Goal: Information Seeking & Learning: Learn about a topic

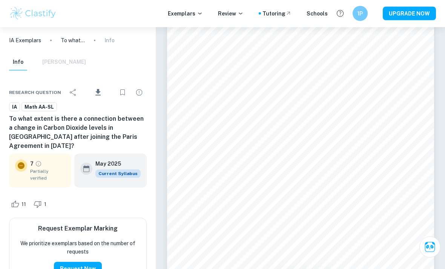
scroll to position [1593, 0]
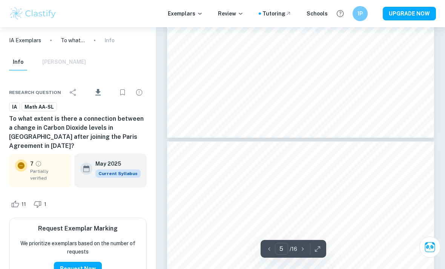
type input "6"
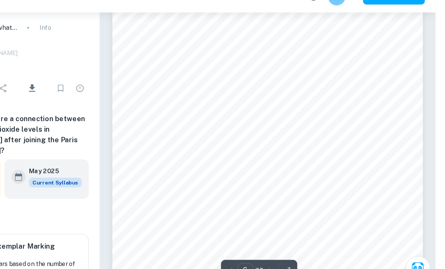
scroll to position [1920, 0]
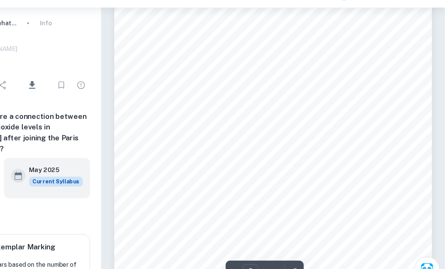
click at [314, 245] on icon "button" at bounding box center [318, 249] width 8 height 8
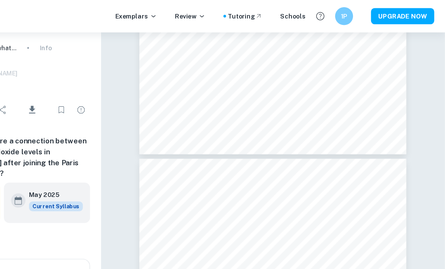
scroll to position [2037, 0]
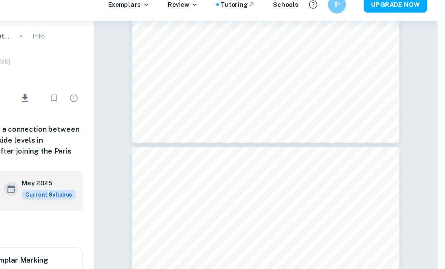
type input "8"
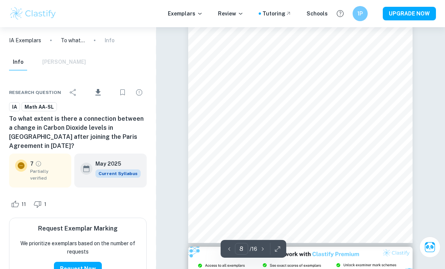
scroll to position [2217, 0]
click at [283, 258] on div "8 ​ / 16" at bounding box center [254, 249] width 66 height 18
click at [278, 253] on icon "button" at bounding box center [278, 249] width 8 height 8
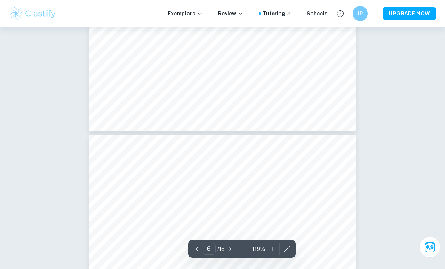
type input "7"
click at [245, 253] on icon "button" at bounding box center [246, 249] width 8 height 8
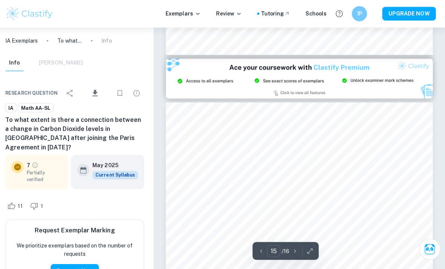
scroll to position [4951, 0]
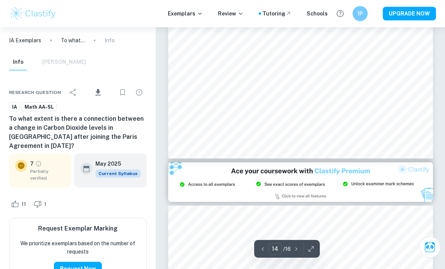
type input "3"
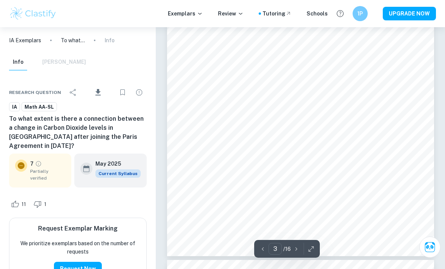
scroll to position [902, 0]
